Goal: Task Accomplishment & Management: Use online tool/utility

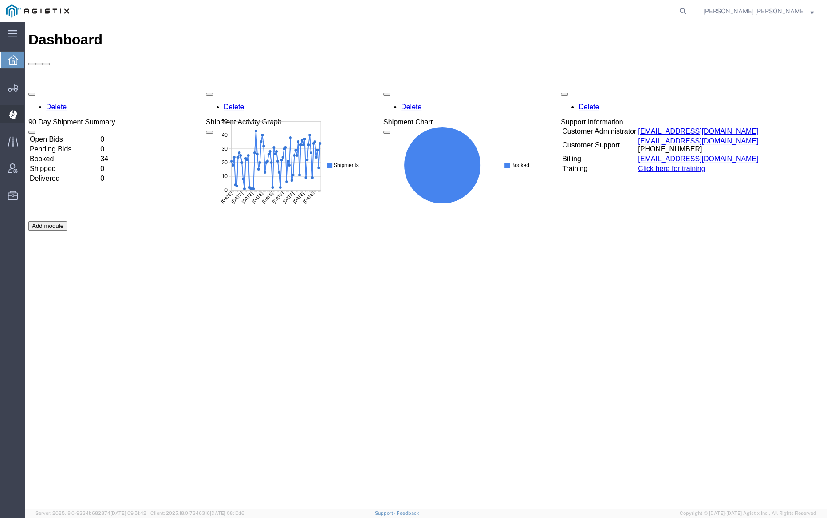
click at [31, 111] on span "Dispatch Manager" at bounding box center [27, 114] width 6 height 18
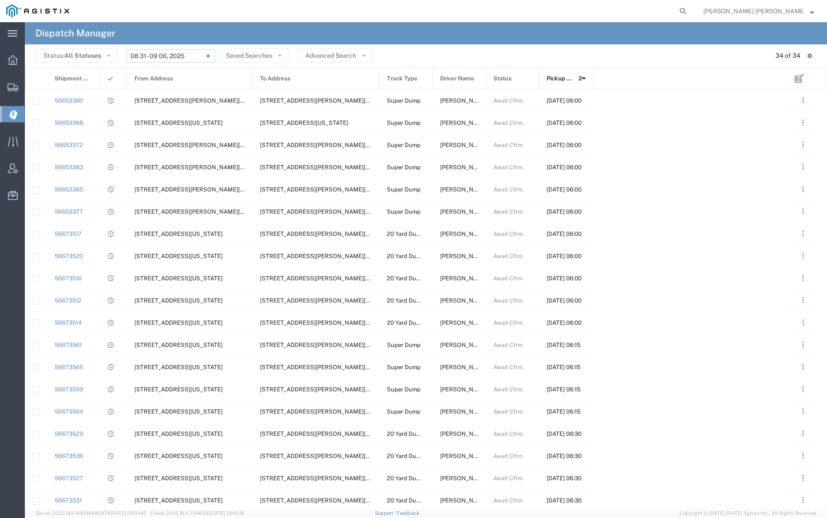
click at [149, 59] on input "[DATE] - [DATE]" at bounding box center [170, 55] width 89 height 13
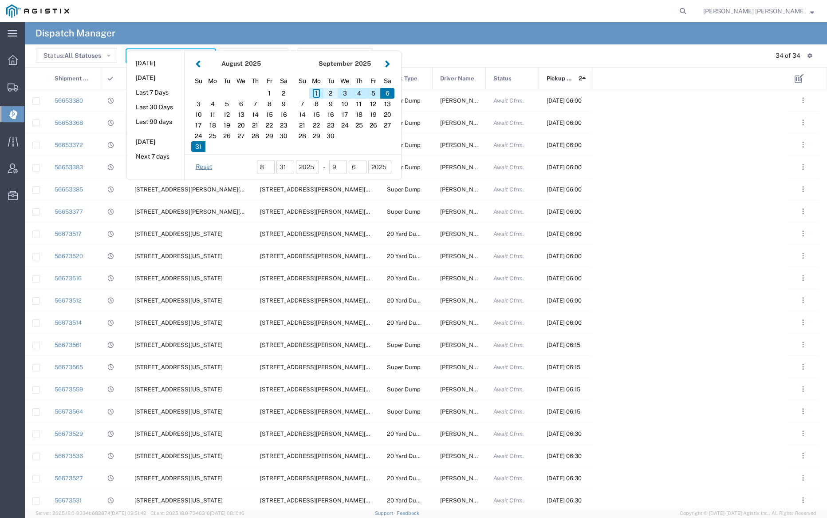
click at [328, 91] on div "2" at bounding box center [331, 93] width 14 height 11
type input "[DATE]"
type input "[DATE] - [DATE]"
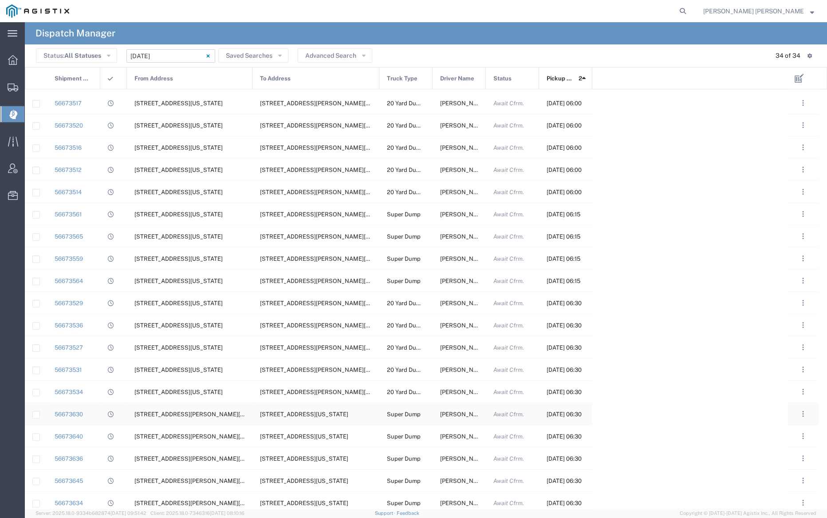
scroll to position [141, 0]
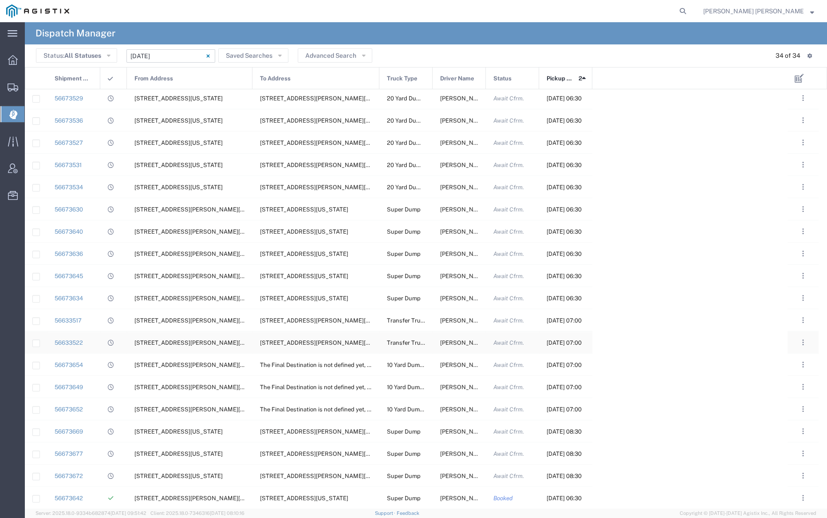
click at [455, 340] on span "[PERSON_NAME]" at bounding box center [464, 342] width 48 height 7
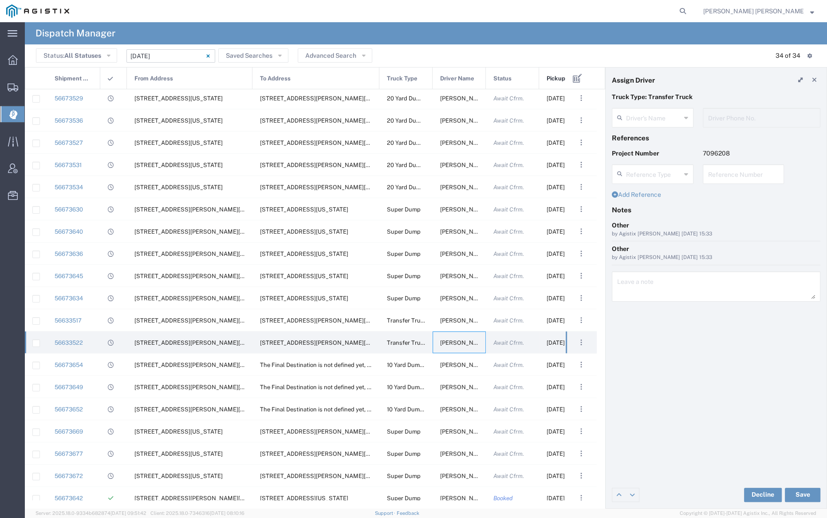
type input "[PERSON_NAME]"
type input "[PHONE_NUMBER]"
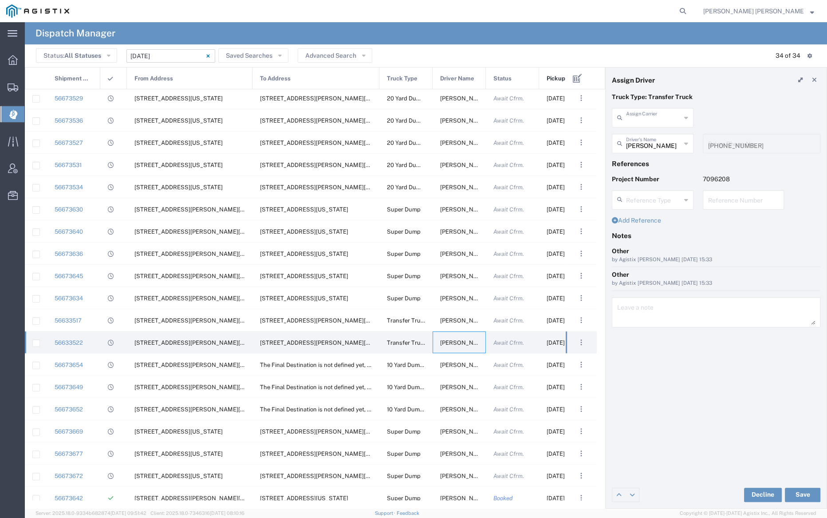
click at [657, 115] on input "text" at bounding box center [653, 117] width 55 height 16
click at [656, 136] on span "LG Rocks" at bounding box center [653, 137] width 80 height 14
type input "LG Rocks"
click at [656, 142] on input "text" at bounding box center [654, 143] width 56 height 16
click at [657, 159] on span "[PERSON_NAME]" at bounding box center [653, 163] width 80 height 14
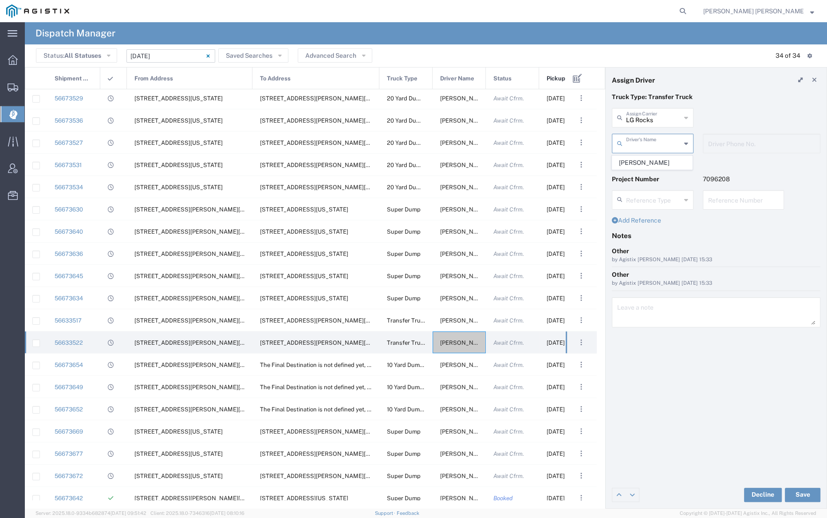
type input "[PERSON_NAME]"
type input "[PHONE_NUMBER]"
click at [810, 491] on button "Save" at bounding box center [803, 494] width 36 height 14
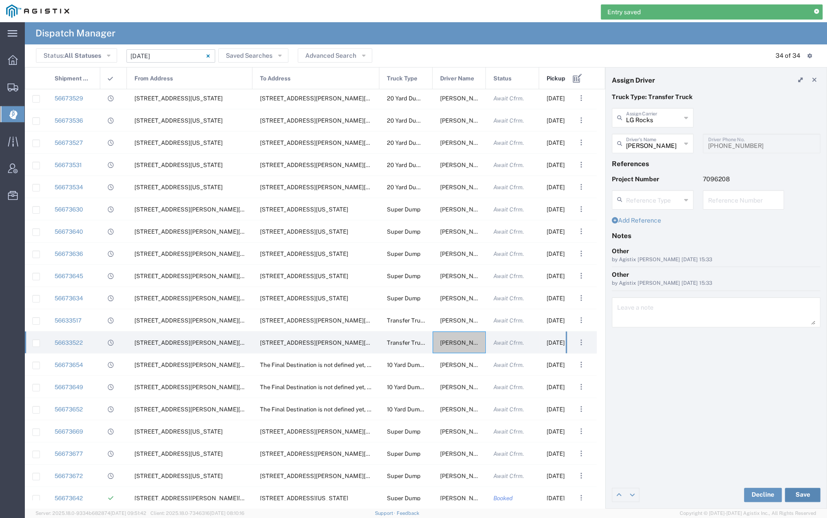
type input "[PERSON_NAME]"
type input "LG Rocks"
